Goal: Use online tool/utility: Utilize a website feature to perform a specific function

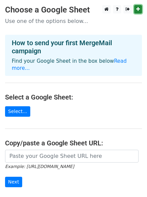
drag, startPoint x: 0, startPoint y: 0, endPoint x: 137, endPoint y: 12, distance: 137.5
click at [137, 11] on icon at bounding box center [139, 9] width 4 height 5
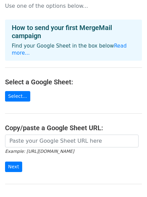
scroll to position [17, 0]
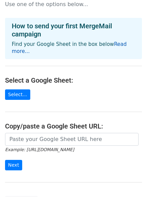
click at [115, 45] on link "Read more..." at bounding box center [69, 47] width 115 height 13
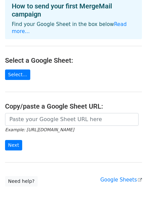
scroll to position [38, 0]
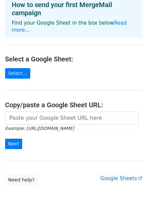
click at [18, 55] on h4 "Select a Google Sheet:" at bounding box center [73, 59] width 137 height 8
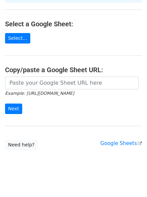
scroll to position [0, 0]
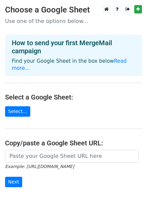
click at [21, 93] on h4 "Select a Google Sheet:" at bounding box center [73, 97] width 137 height 8
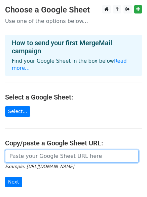
click at [52, 152] on input "url" at bounding box center [72, 156] width 134 height 13
paste input "https://docs.google.com/spreadsheets/d/1ysXOYF-MtdTUfdGqHhvHqLpTL6gIFlBzihBYcbf…"
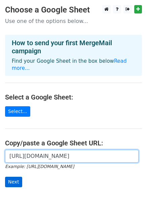
type input "https://docs.google.com/spreadsheets/d/1ysXOYF-MtdTUfdGqHhvHqLpTL6gIFlBzihBYcbf…"
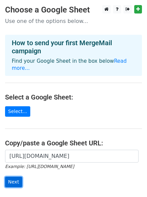
scroll to position [0, 0]
click at [11, 177] on input "Next" at bounding box center [13, 182] width 17 height 10
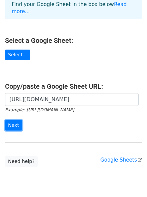
scroll to position [57, 0]
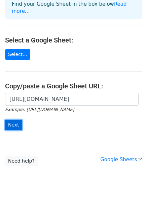
click at [7, 120] on input "Next" at bounding box center [13, 125] width 17 height 10
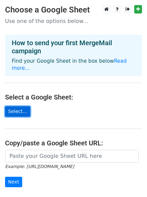
click at [21, 106] on link "Select..." at bounding box center [17, 111] width 25 height 10
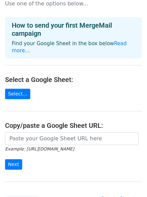
scroll to position [15, 0]
